Goal: Task Accomplishment & Management: Use online tool/utility

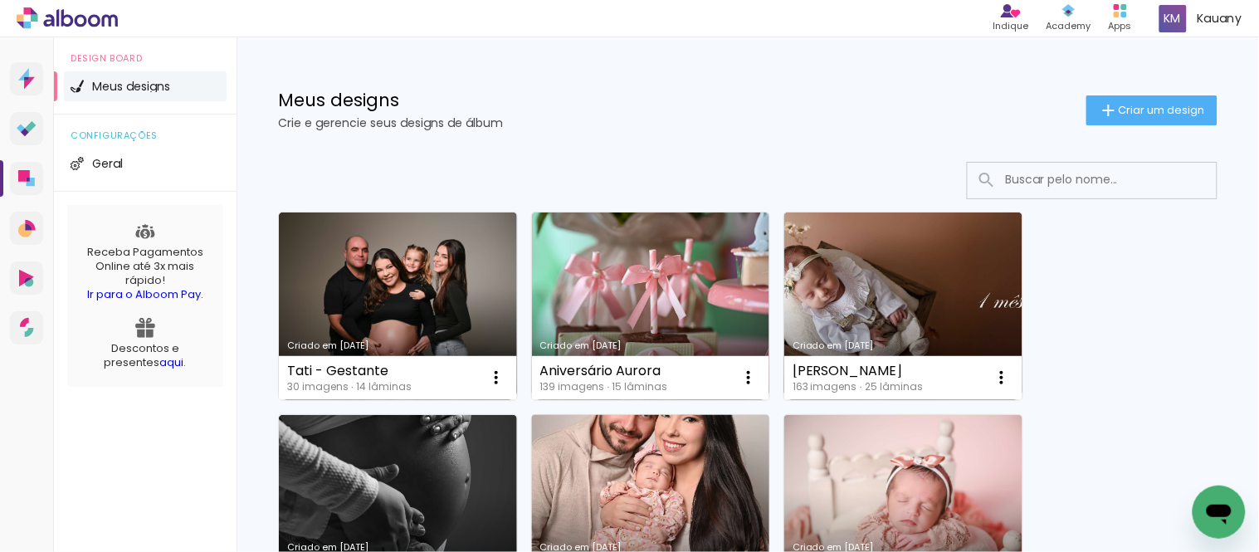
click at [677, 471] on link "Criado em [DATE]" at bounding box center [651, 509] width 238 height 188
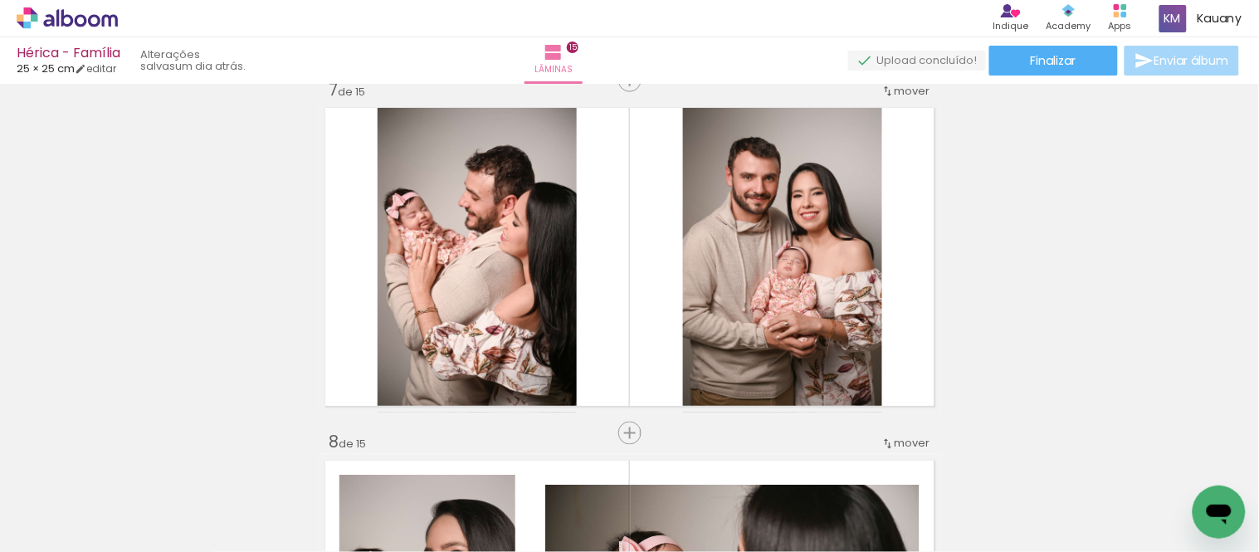
scroll to position [2120, 0]
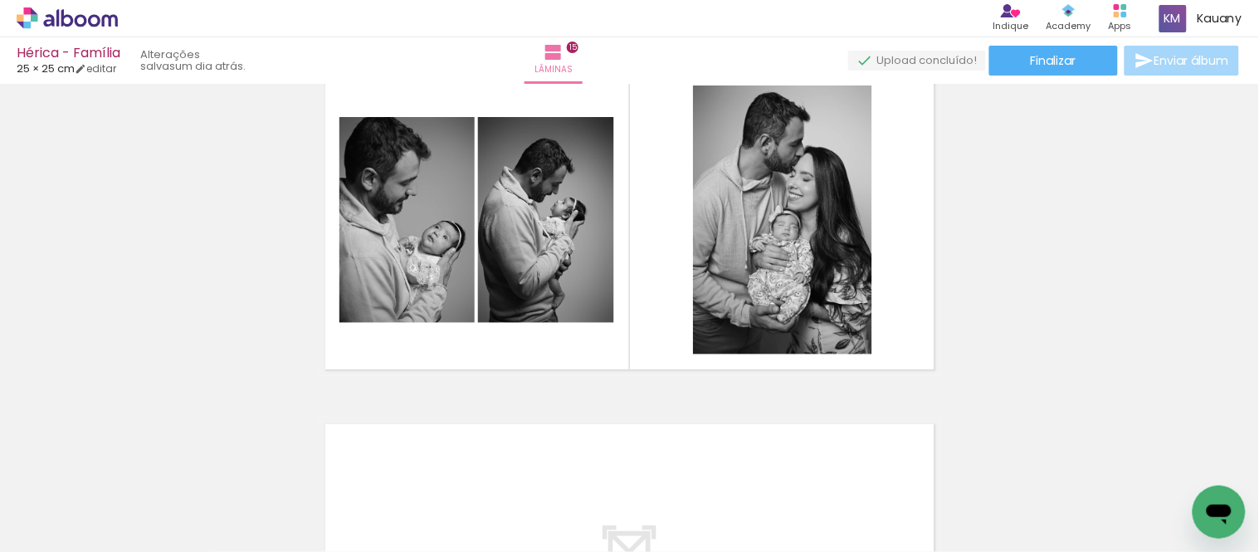
scroll to position [4978, 0]
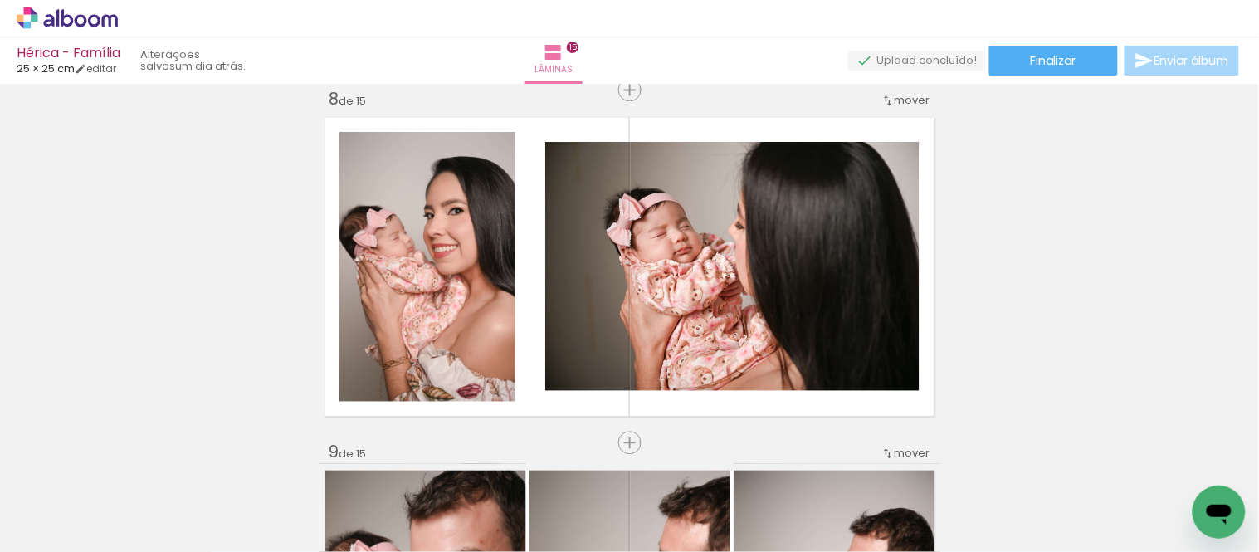
scroll to position [2028, 0]
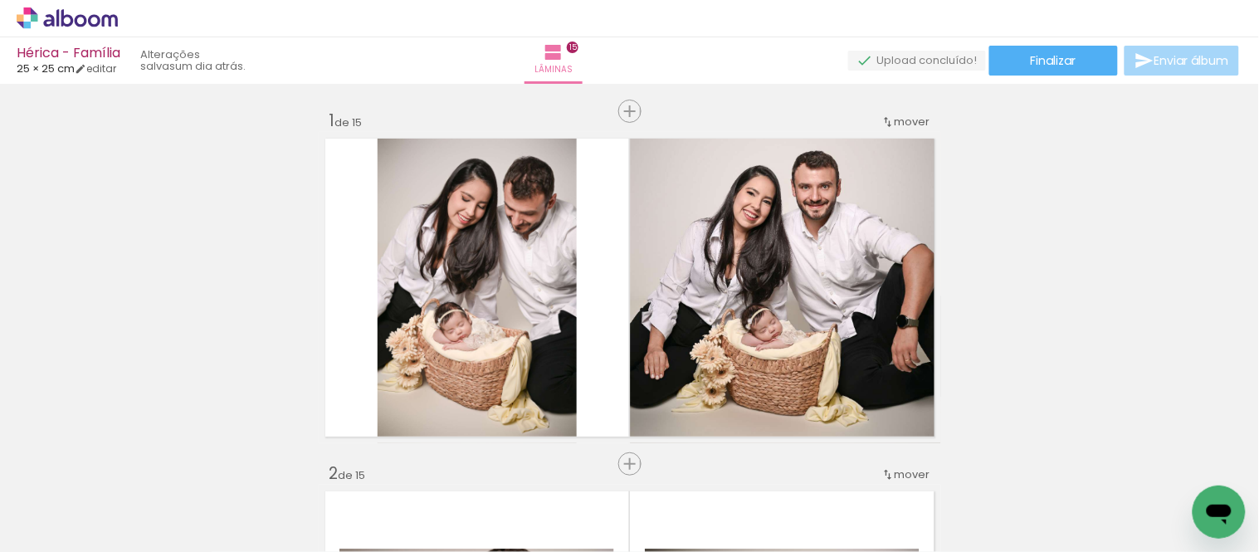
scroll to position [2028, 0]
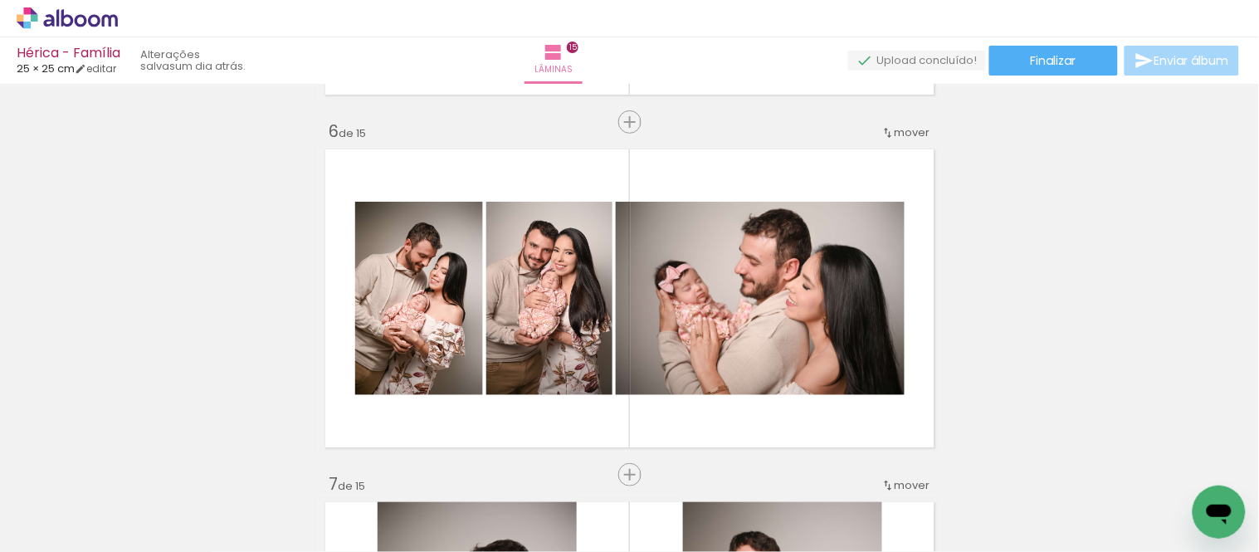
scroll to position [1751, 0]
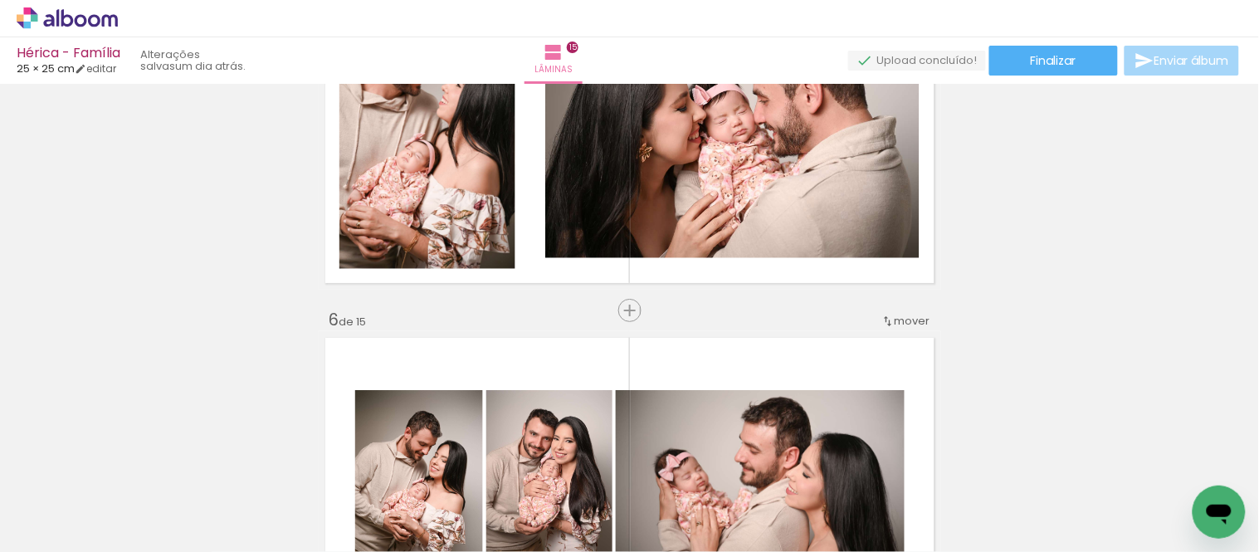
scroll to position [1474, 0]
